Goal: Task Accomplishment & Management: Manage account settings

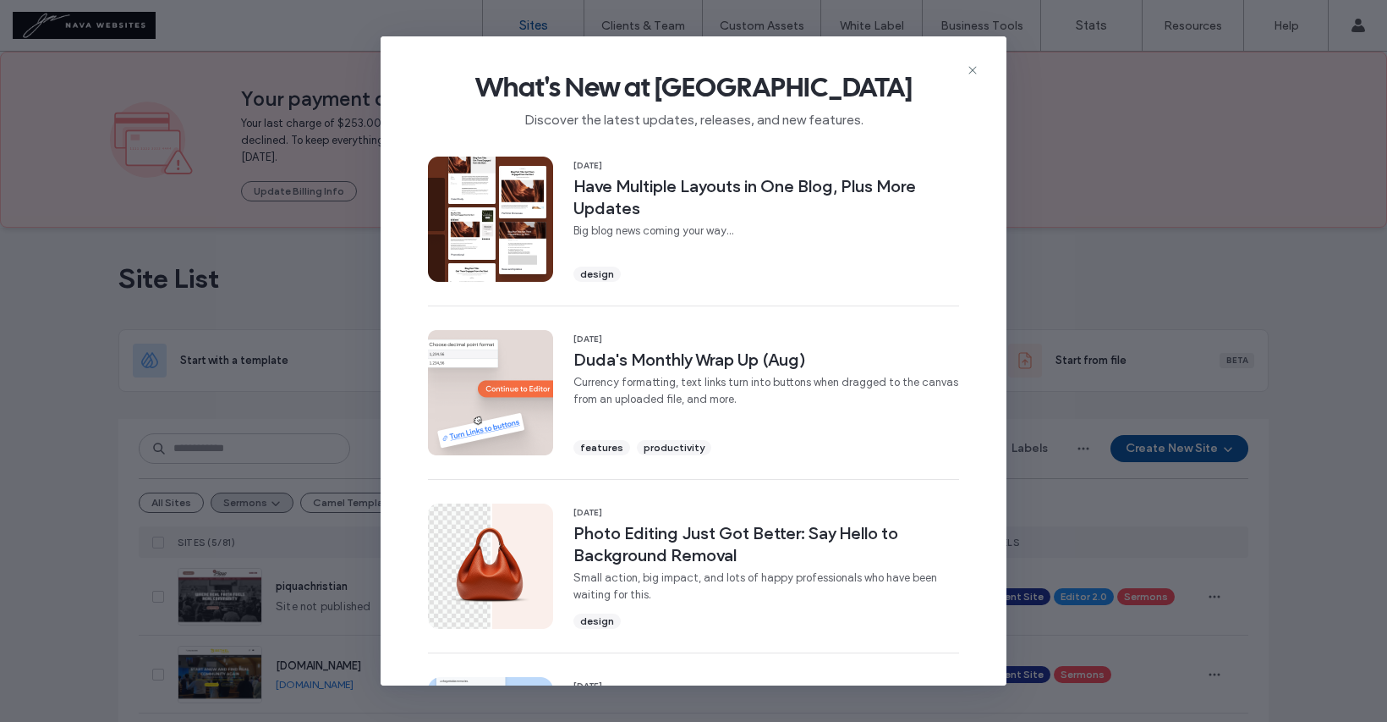
click at [972, 68] on icon at bounding box center [973, 70] width 14 height 14
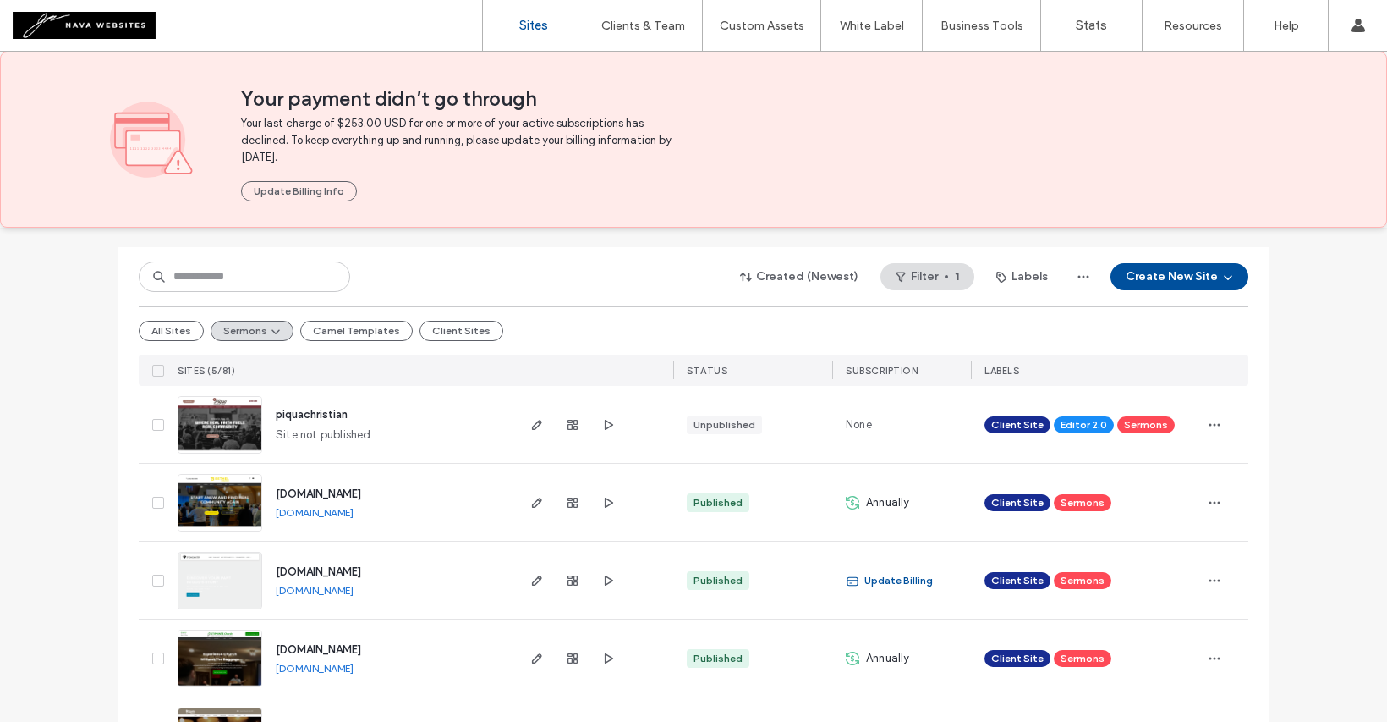
scroll to position [245, 0]
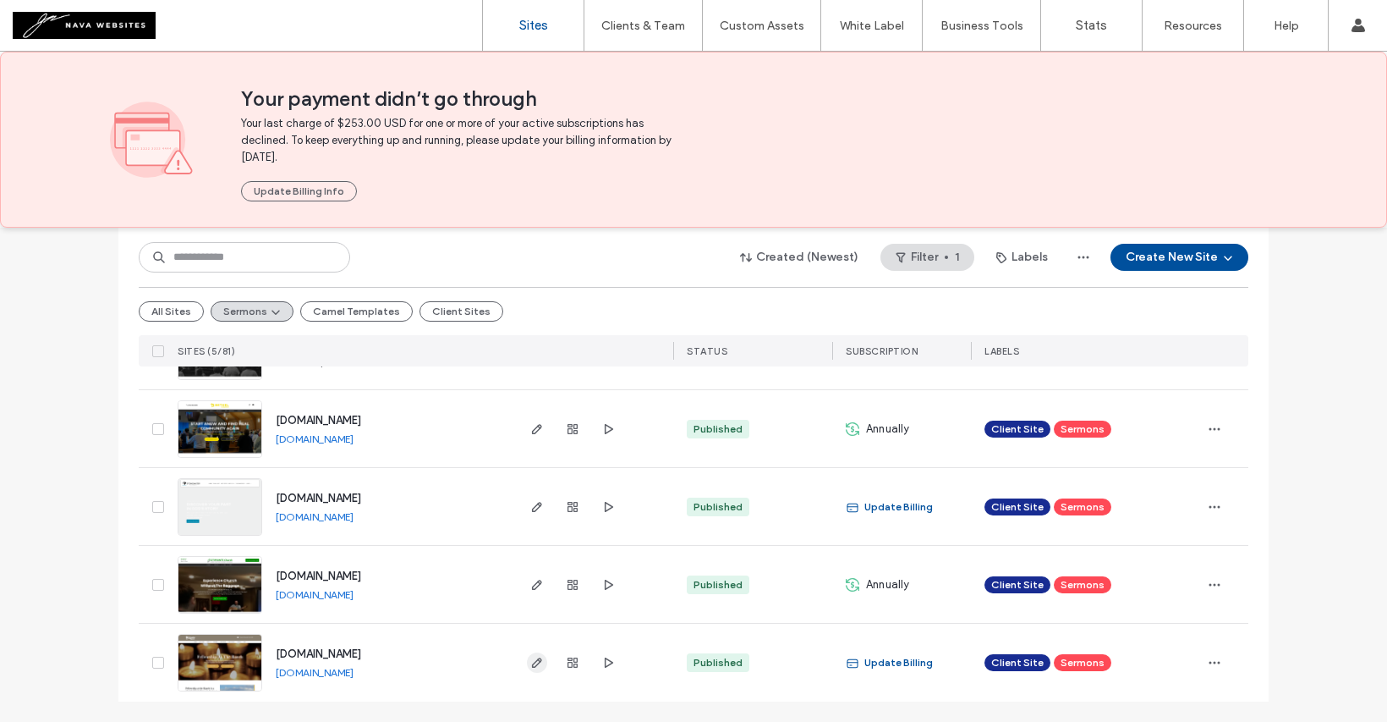
click at [530, 667] on icon "button" at bounding box center [537, 663] width 14 height 14
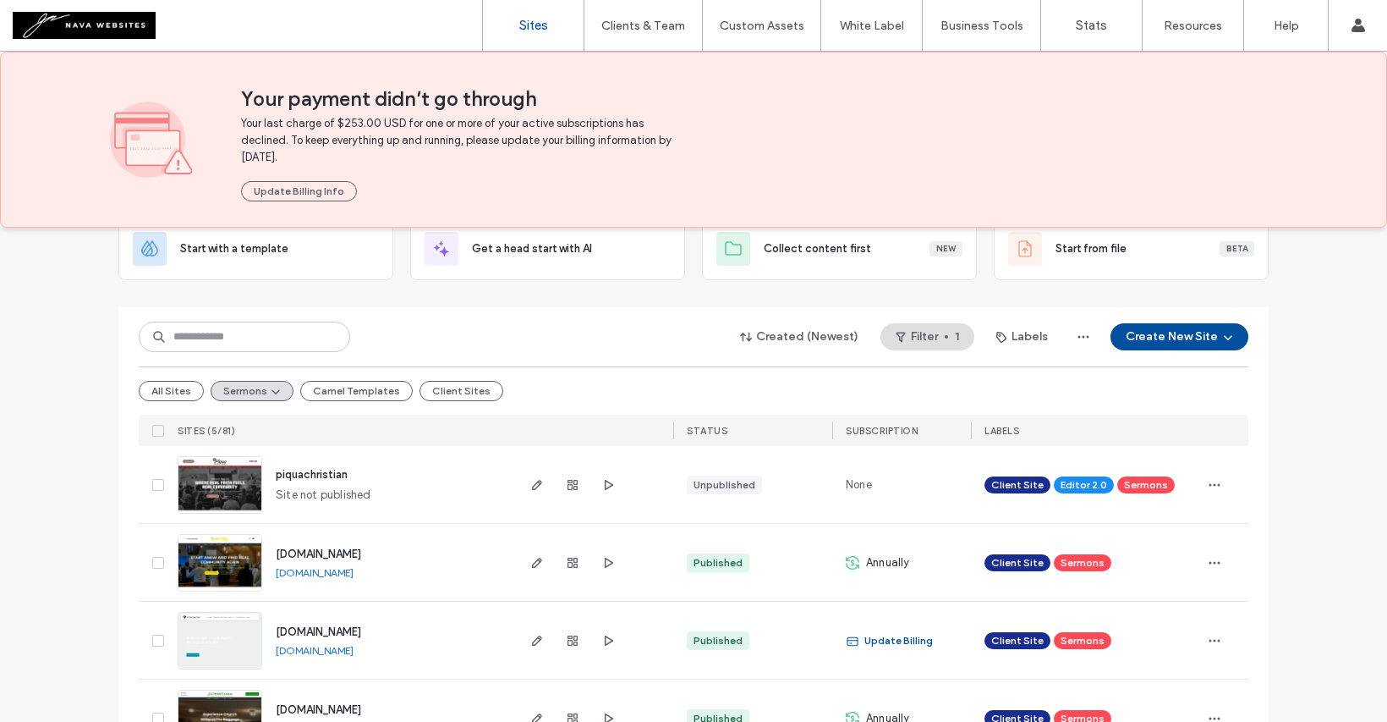
scroll to position [128, 0]
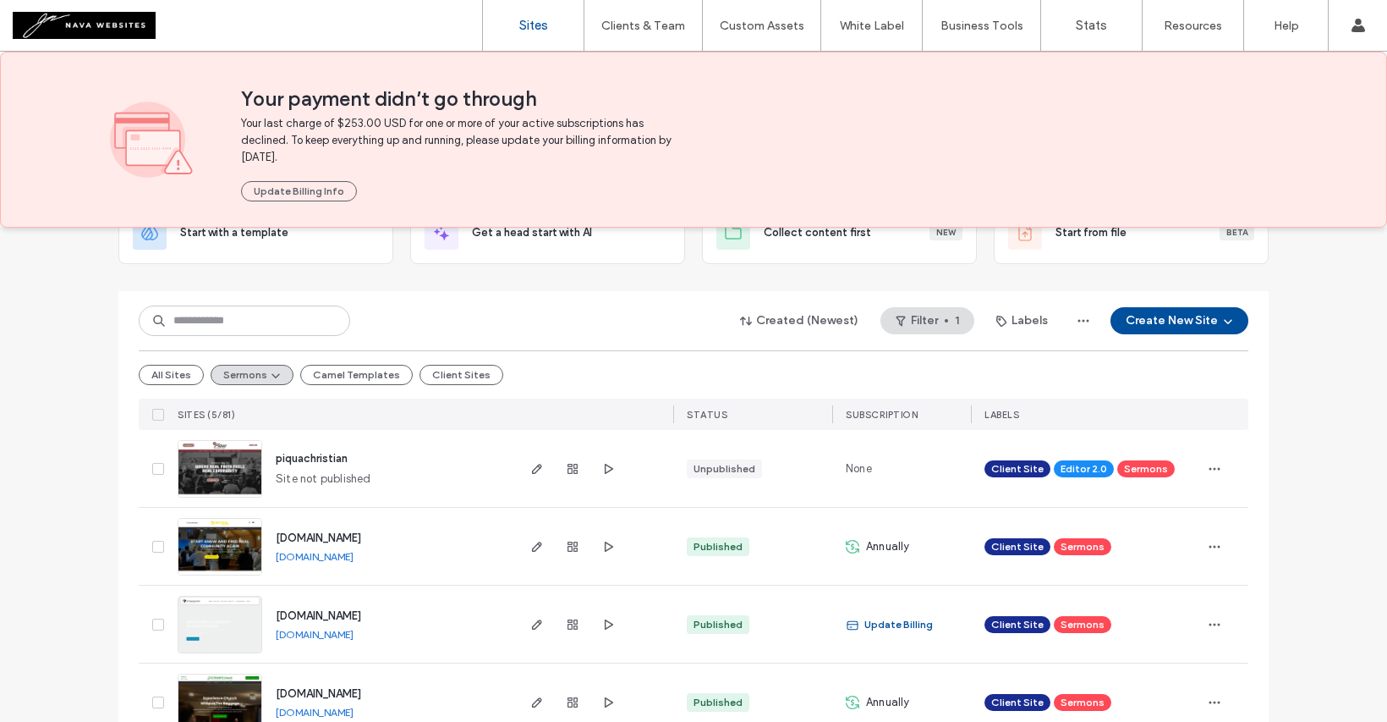
click at [527, 453] on div at bounding box center [572, 468] width 91 height 77
click at [530, 464] on icon "button" at bounding box center [537, 469] width 14 height 14
